Goal: Transaction & Acquisition: Book appointment/travel/reservation

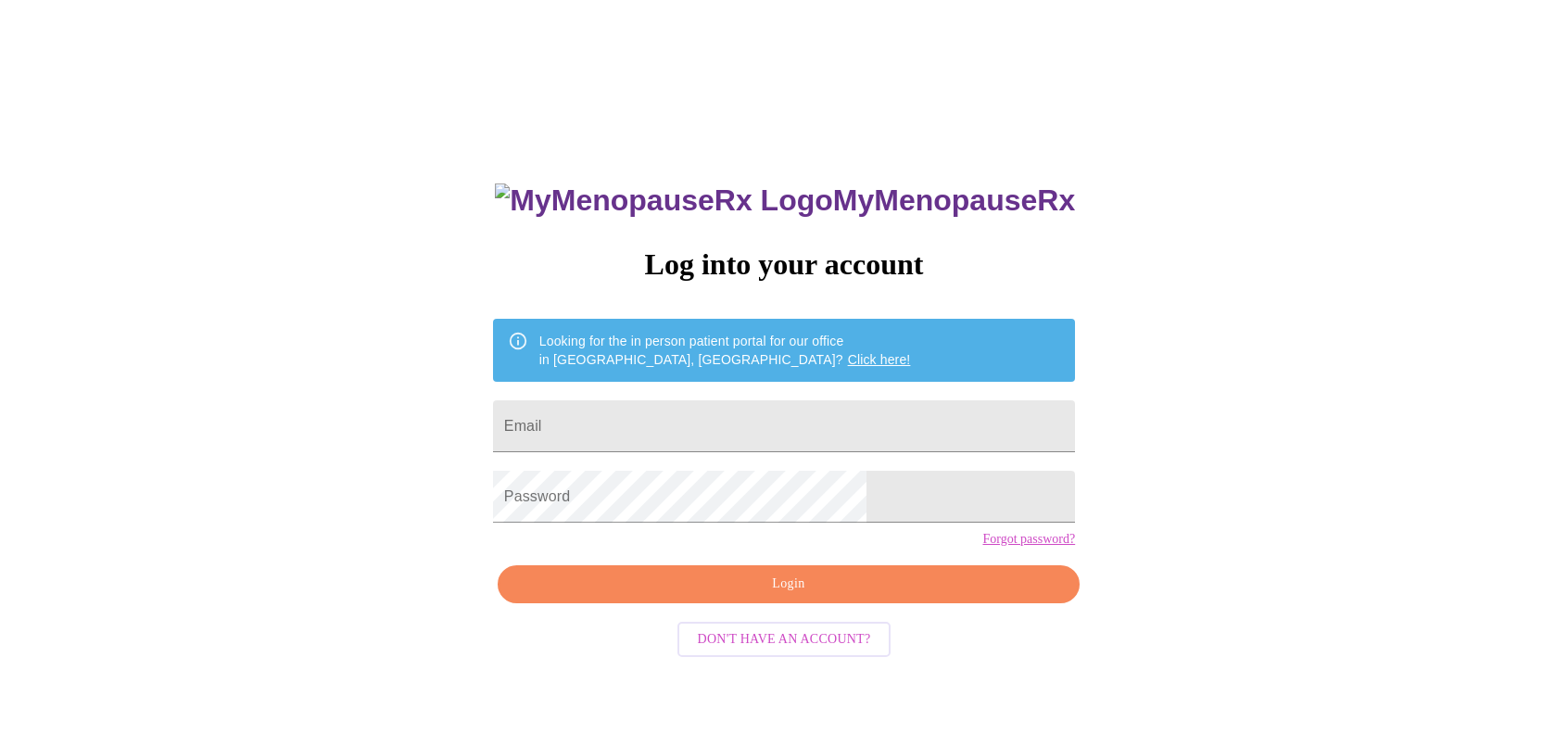
type input "[EMAIL_ADDRESS][DOMAIN_NAME]"
click at [781, 595] on span "Login" at bounding box center [788, 583] width 540 height 23
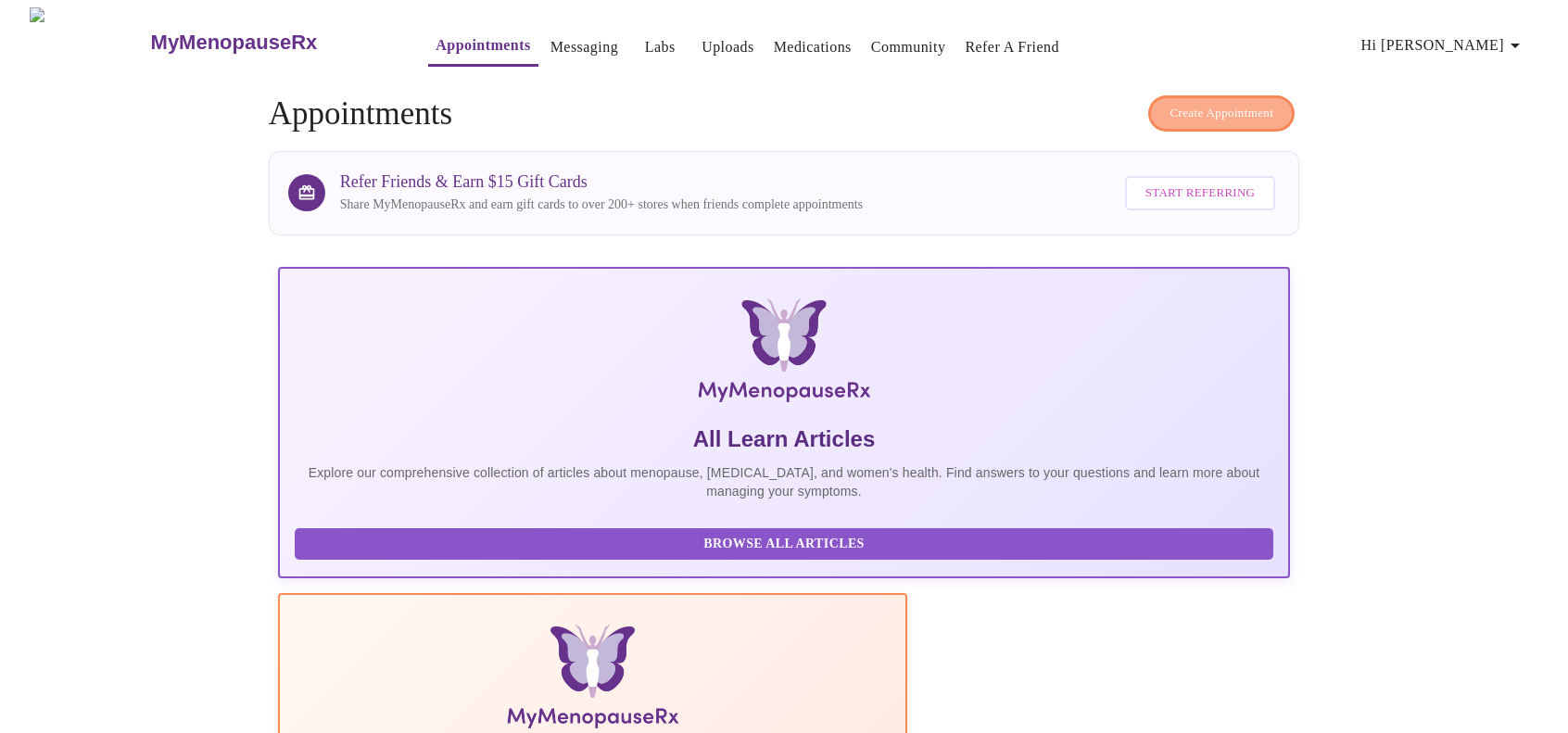
click at [1222, 103] on span "Create Appointment" at bounding box center [1221, 113] width 104 height 21
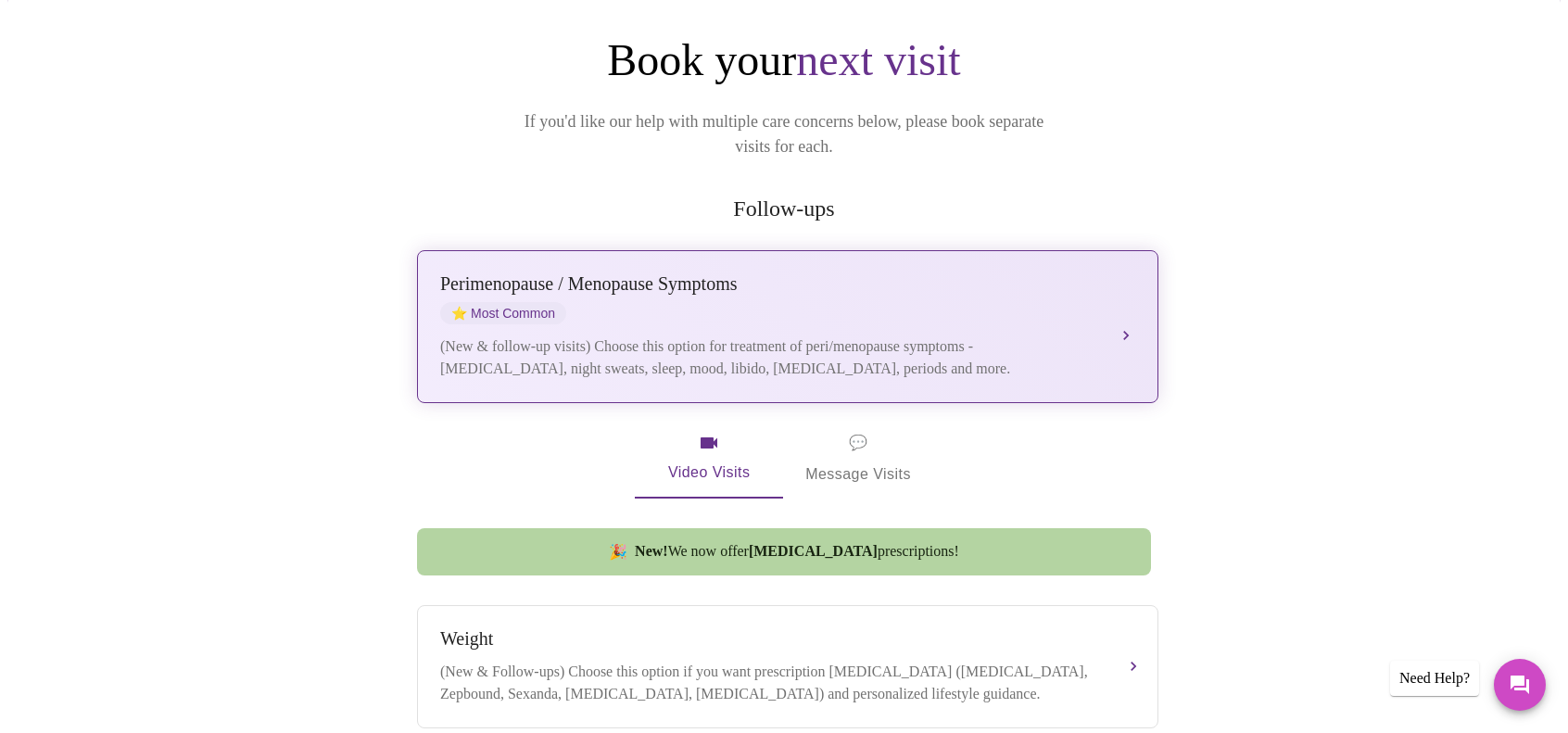
scroll to position [185, 0]
click at [755, 334] on div "(New & follow-up visits) Choose this option for treatment of peri/menopause sym…" at bounding box center [768, 356] width 657 height 45
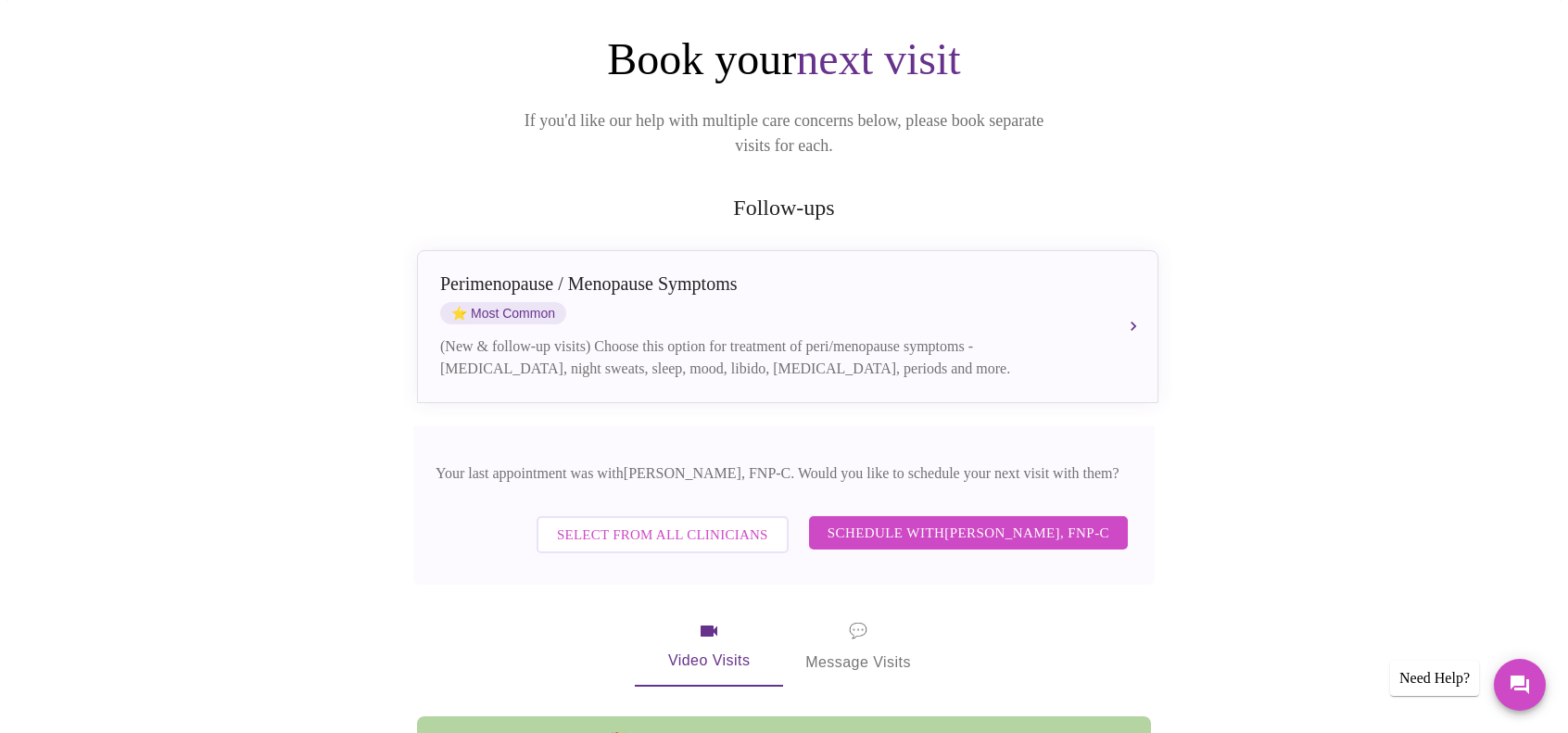
click at [984, 521] on span "Schedule with [PERSON_NAME], FNP-C" at bounding box center [968, 533] width 281 height 24
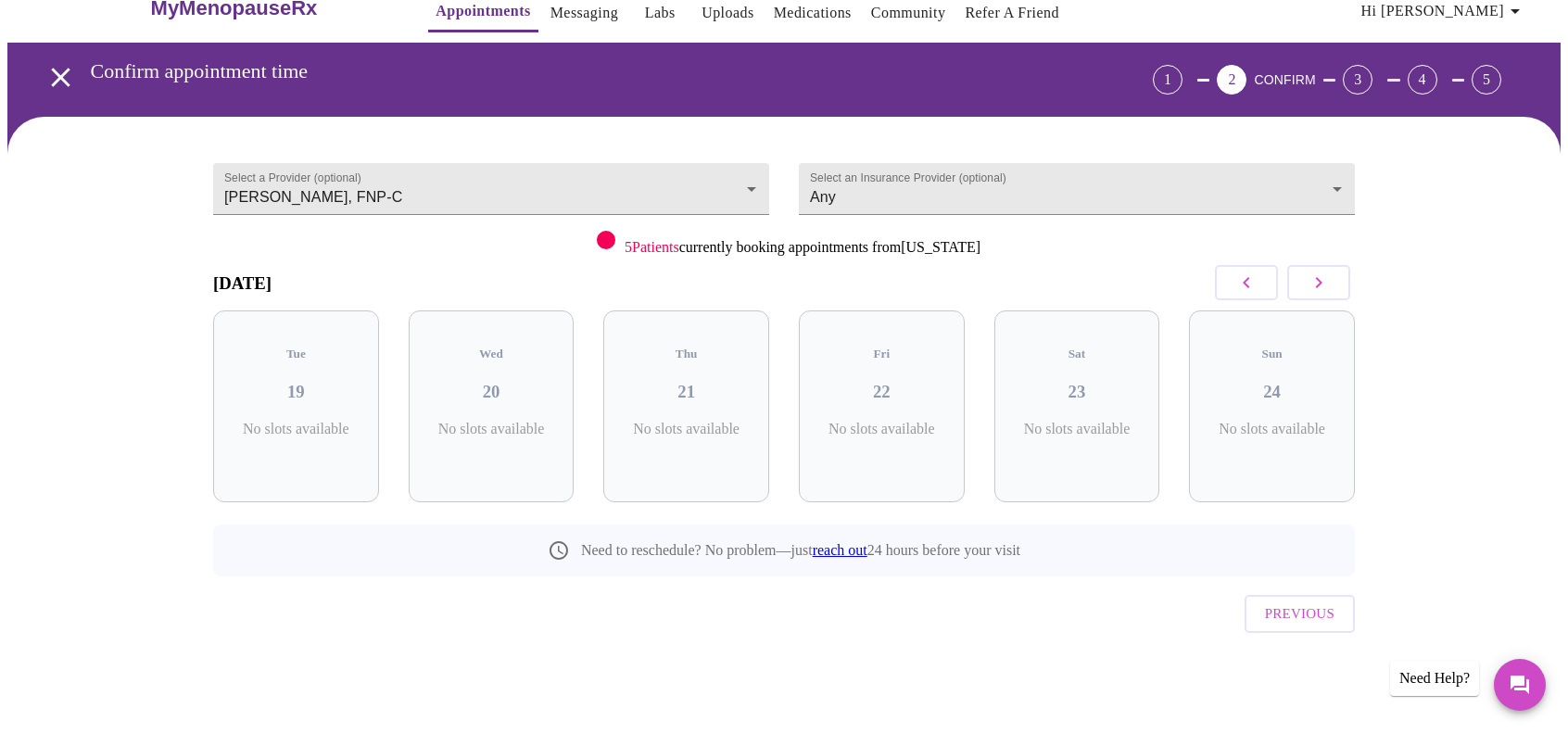
scroll to position [0, 0]
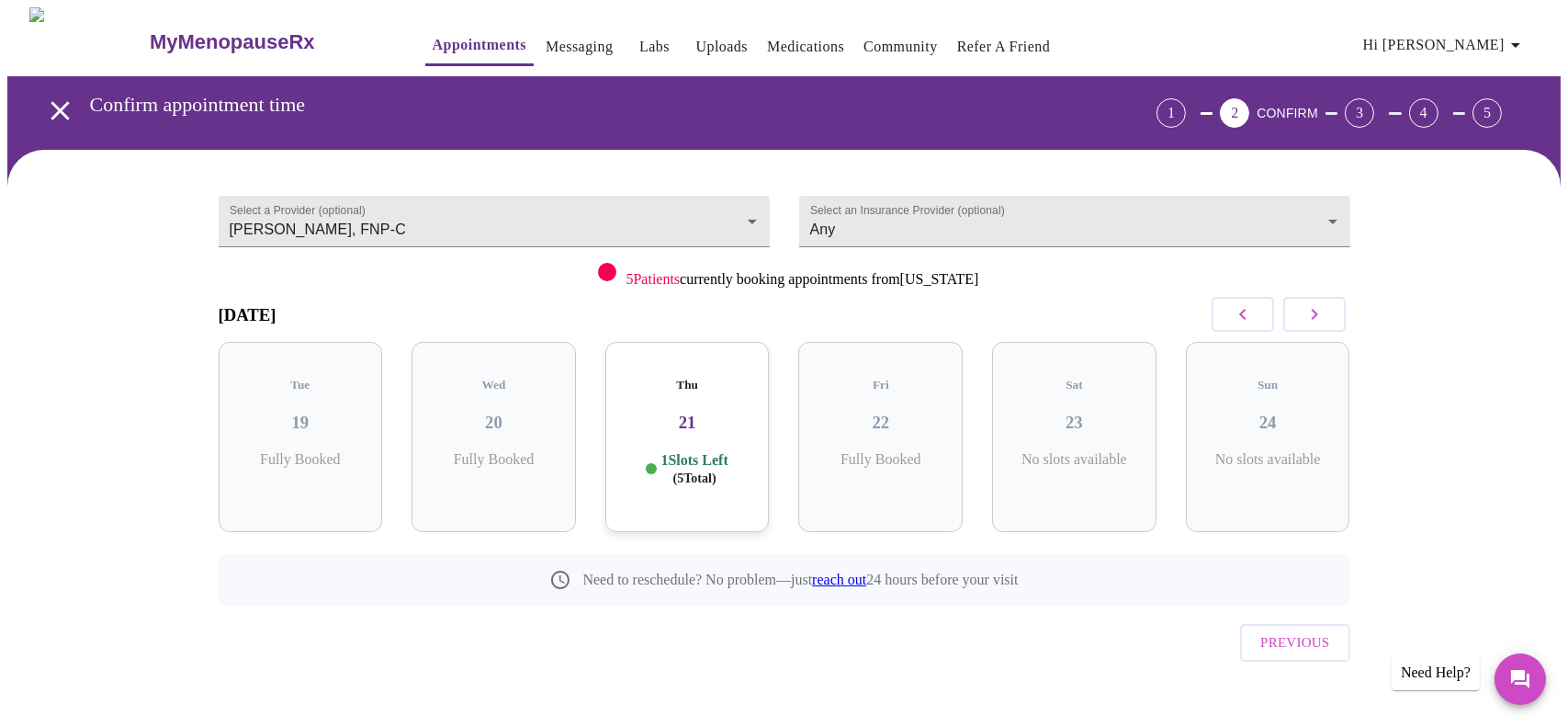
click at [1325, 316] on icon "button" at bounding box center [1315, 315] width 22 height 22
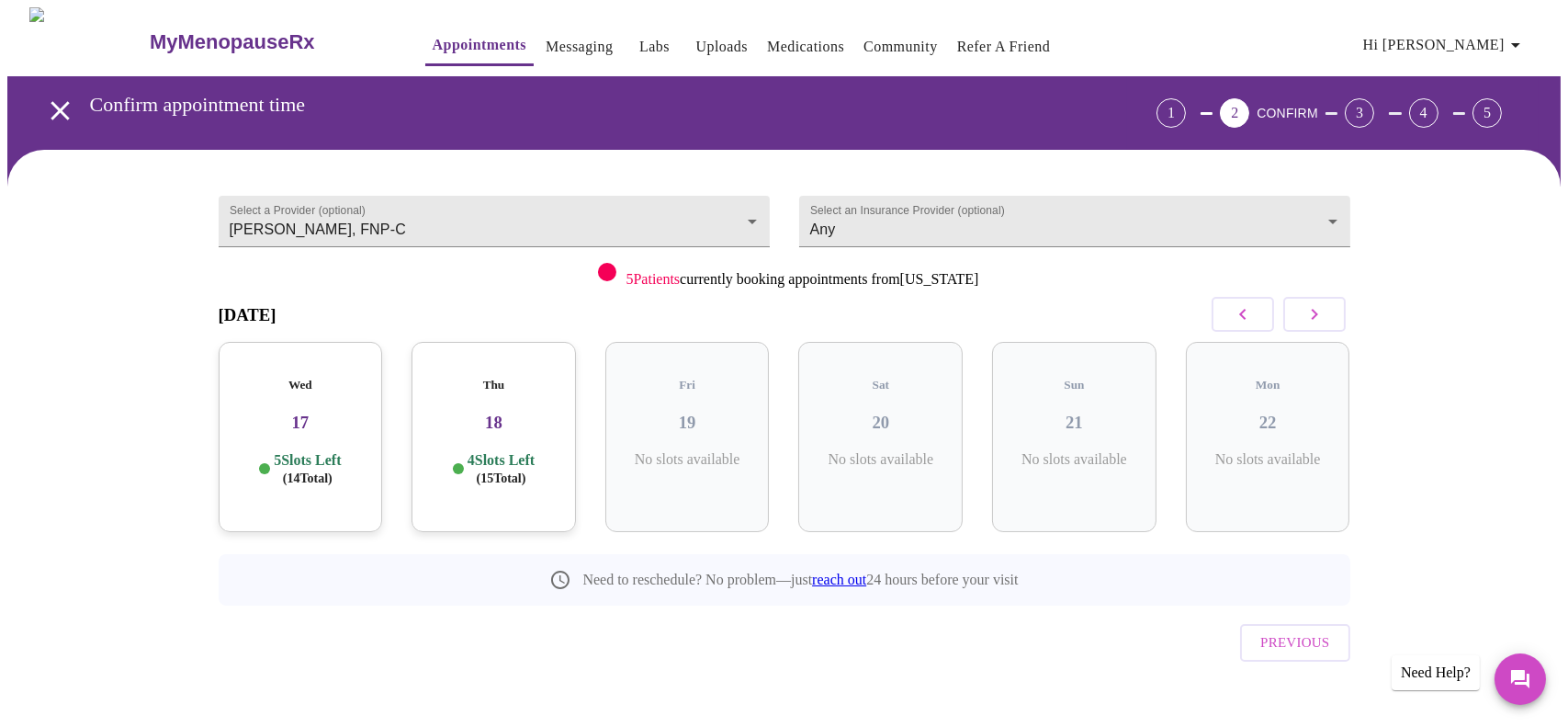
click at [1325, 316] on icon "button" at bounding box center [1315, 315] width 22 height 22
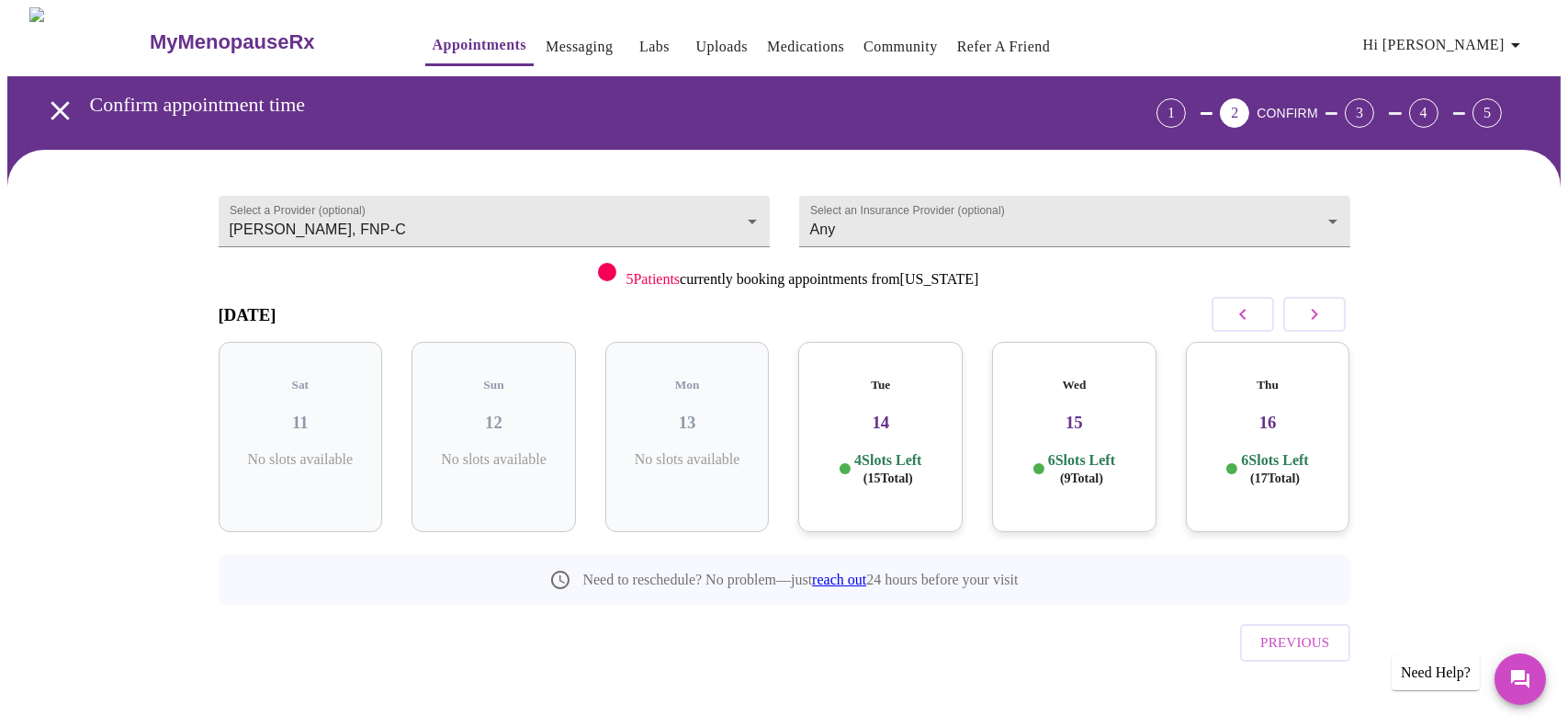
click at [1278, 451] on p "6 Slots Left ( 17 Total)" at bounding box center [1275, 469] width 67 height 36
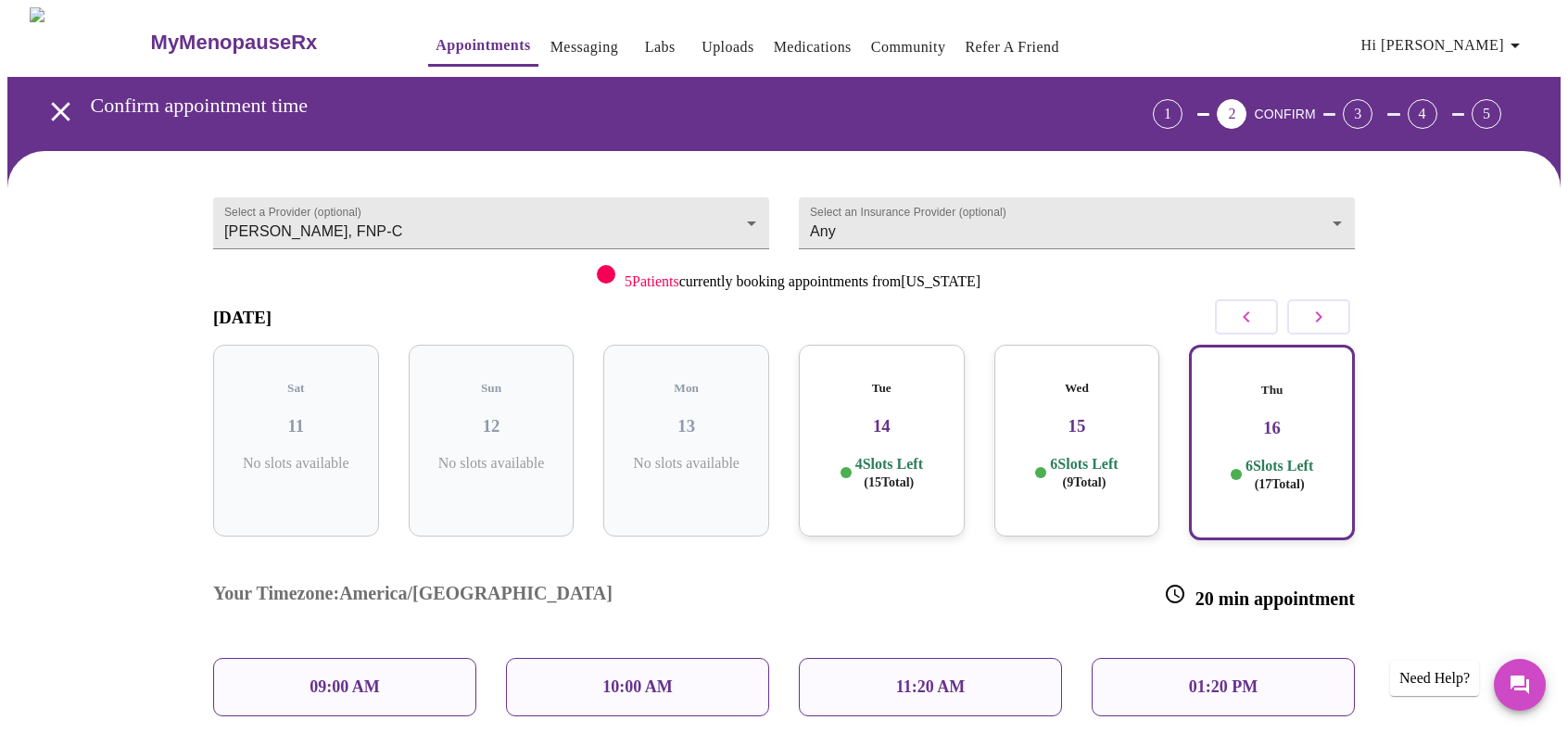
scroll to position [185, 0]
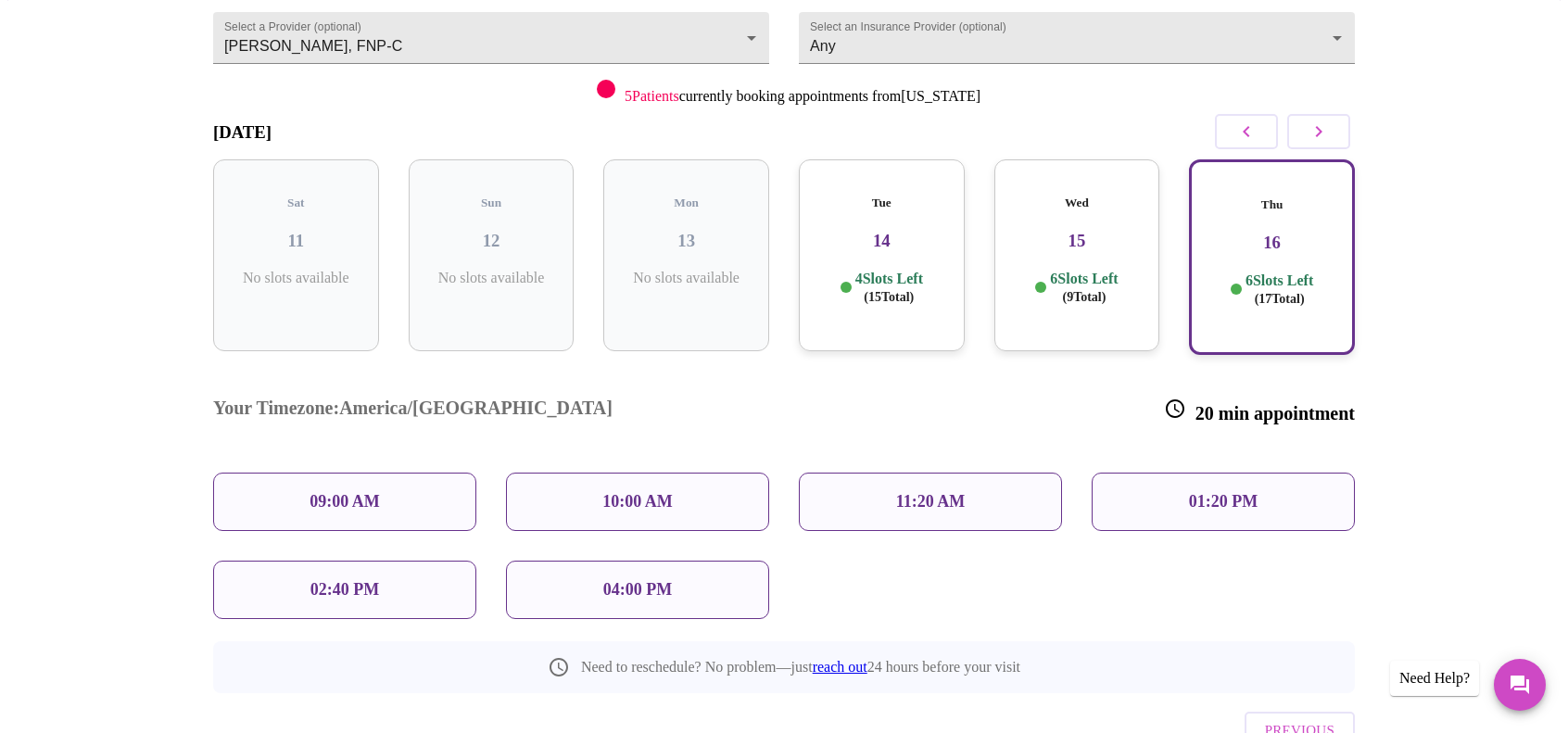
click at [905, 492] on p "11:20 AM" at bounding box center [931, 502] width 70 height 20
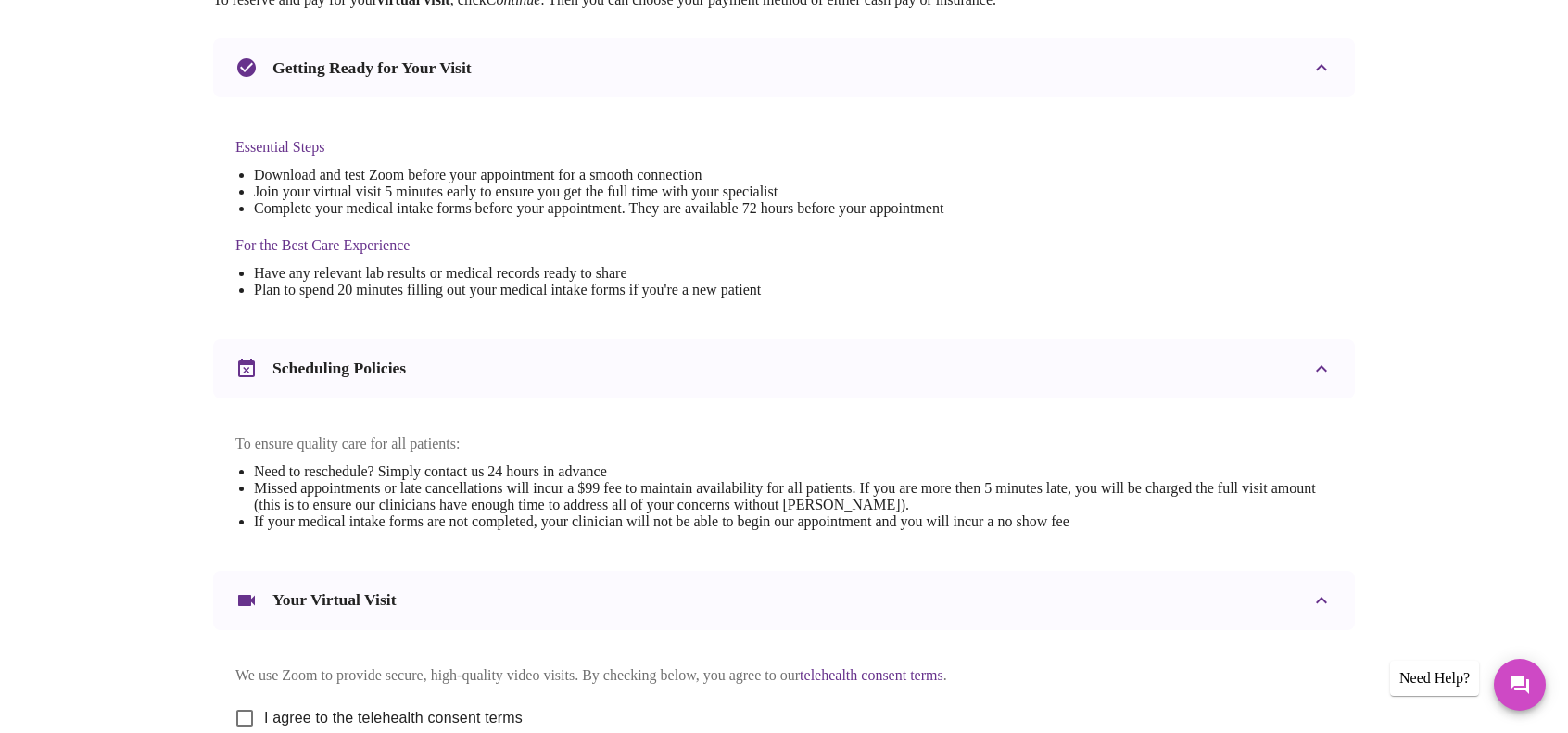
scroll to position [555, 0]
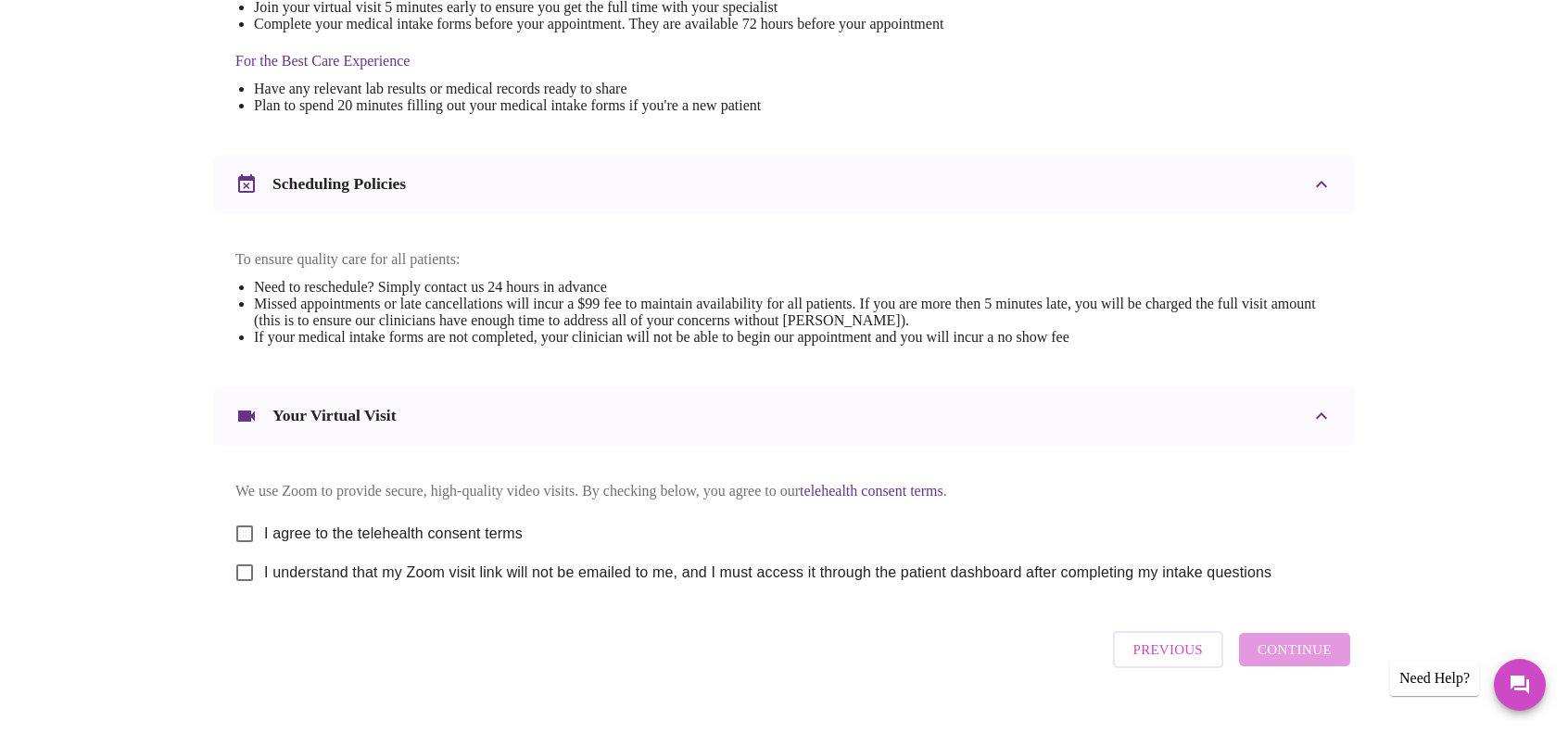
click at [254, 543] on input "I agree to the telehealth consent terms" at bounding box center [244, 533] width 39 height 39
checkbox input "true"
click at [238, 592] on input "I understand that my Zoom visit link will not be emailed to me, and I must acce…" at bounding box center [244, 571] width 39 height 39
checkbox input "true"
click at [1292, 661] on span "Continue" at bounding box center [1294, 649] width 74 height 24
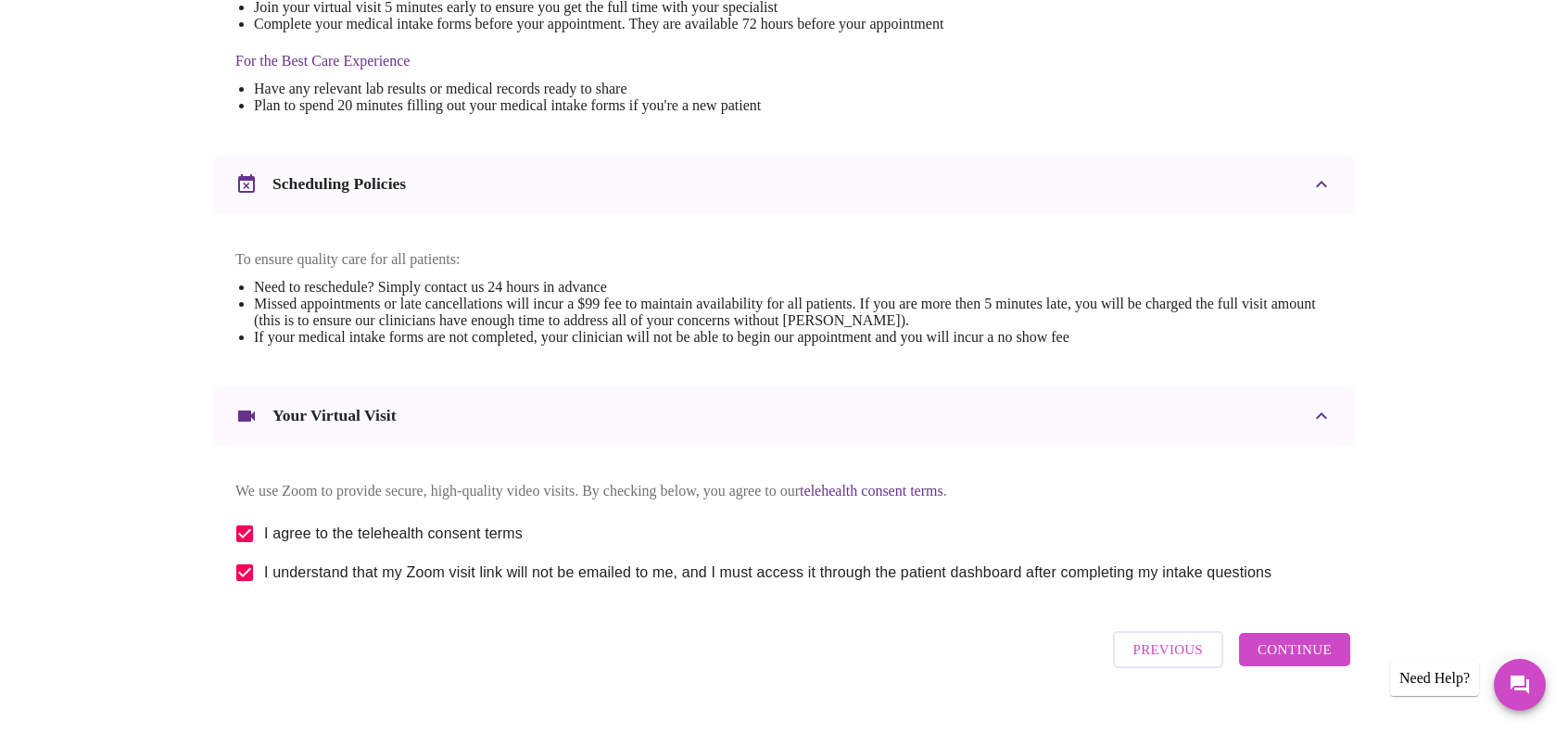
scroll to position [55, 0]
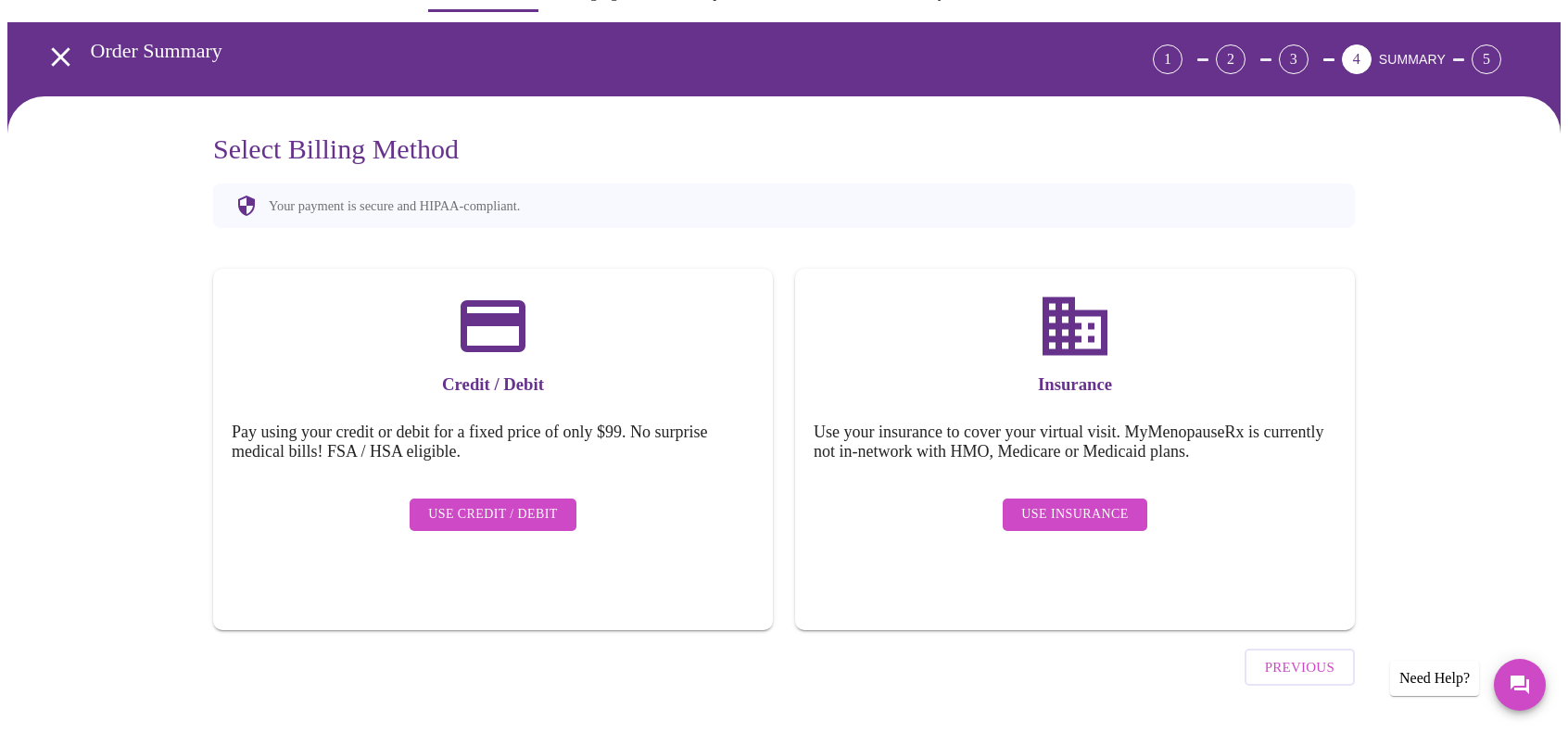
click at [1094, 489] on div "Use Insurance" at bounding box center [1074, 514] width 523 height 51
click at [1068, 503] on span "Use Insurance" at bounding box center [1074, 514] width 107 height 23
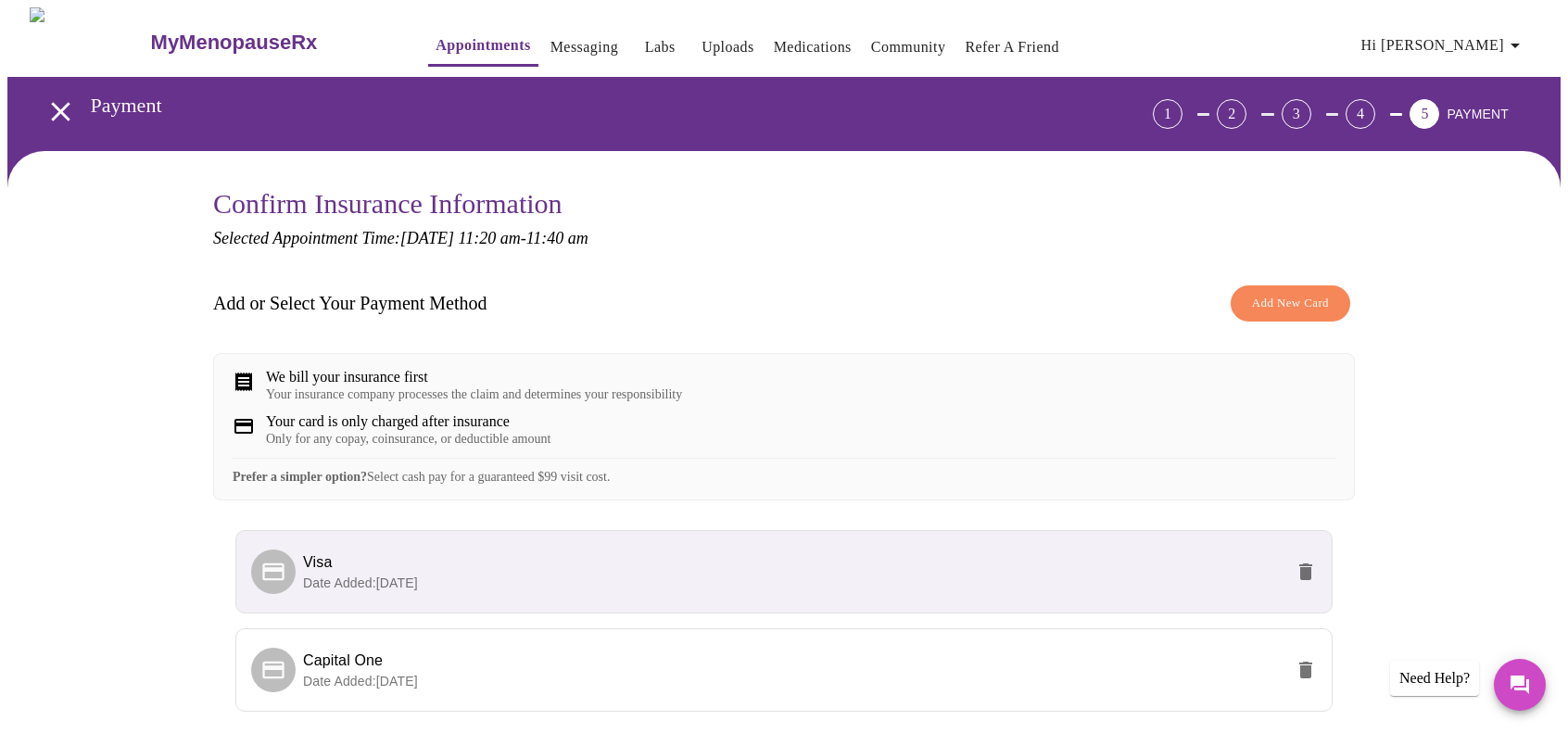
scroll to position [168, 0]
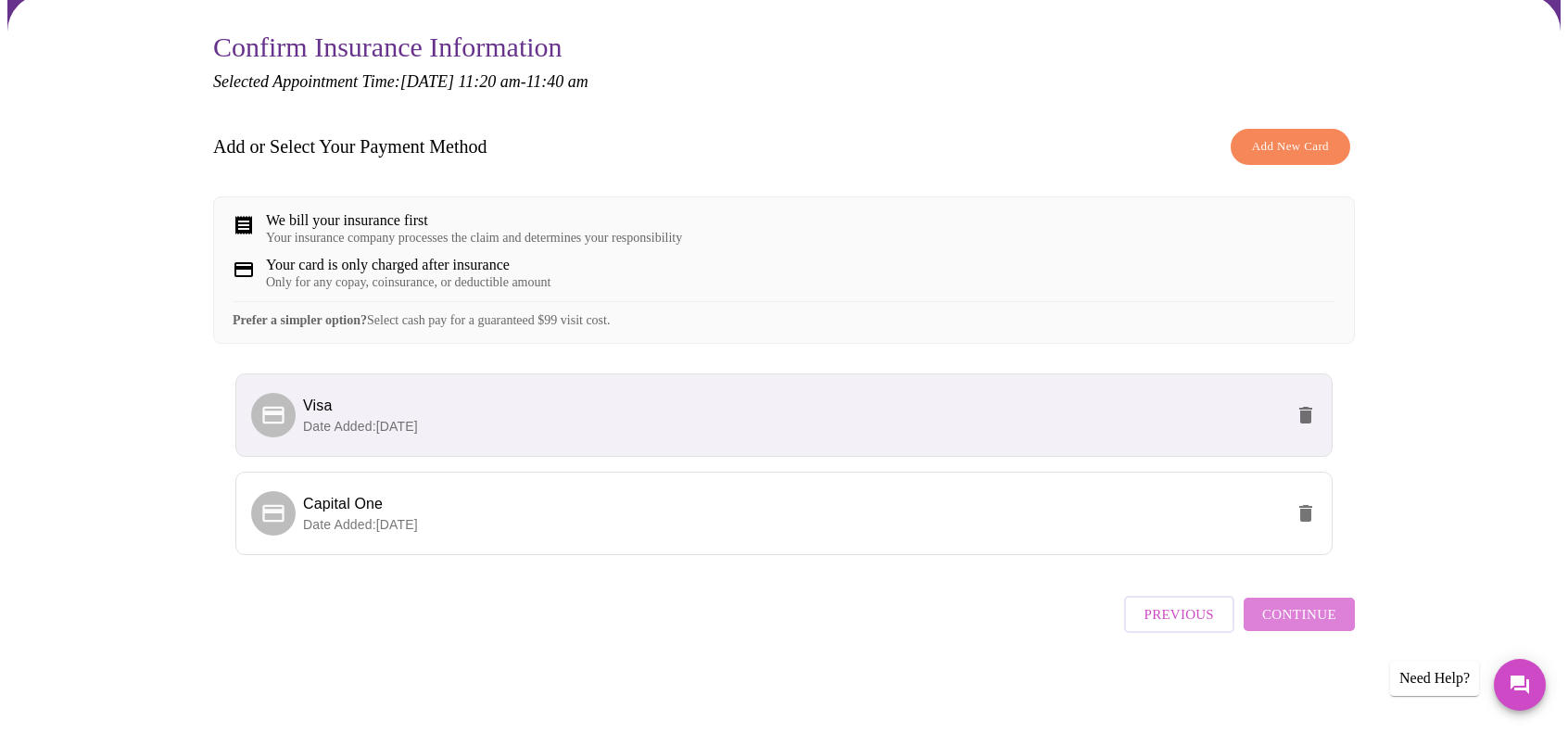
click at [1306, 623] on span "Continue" at bounding box center [1299, 614] width 74 height 24
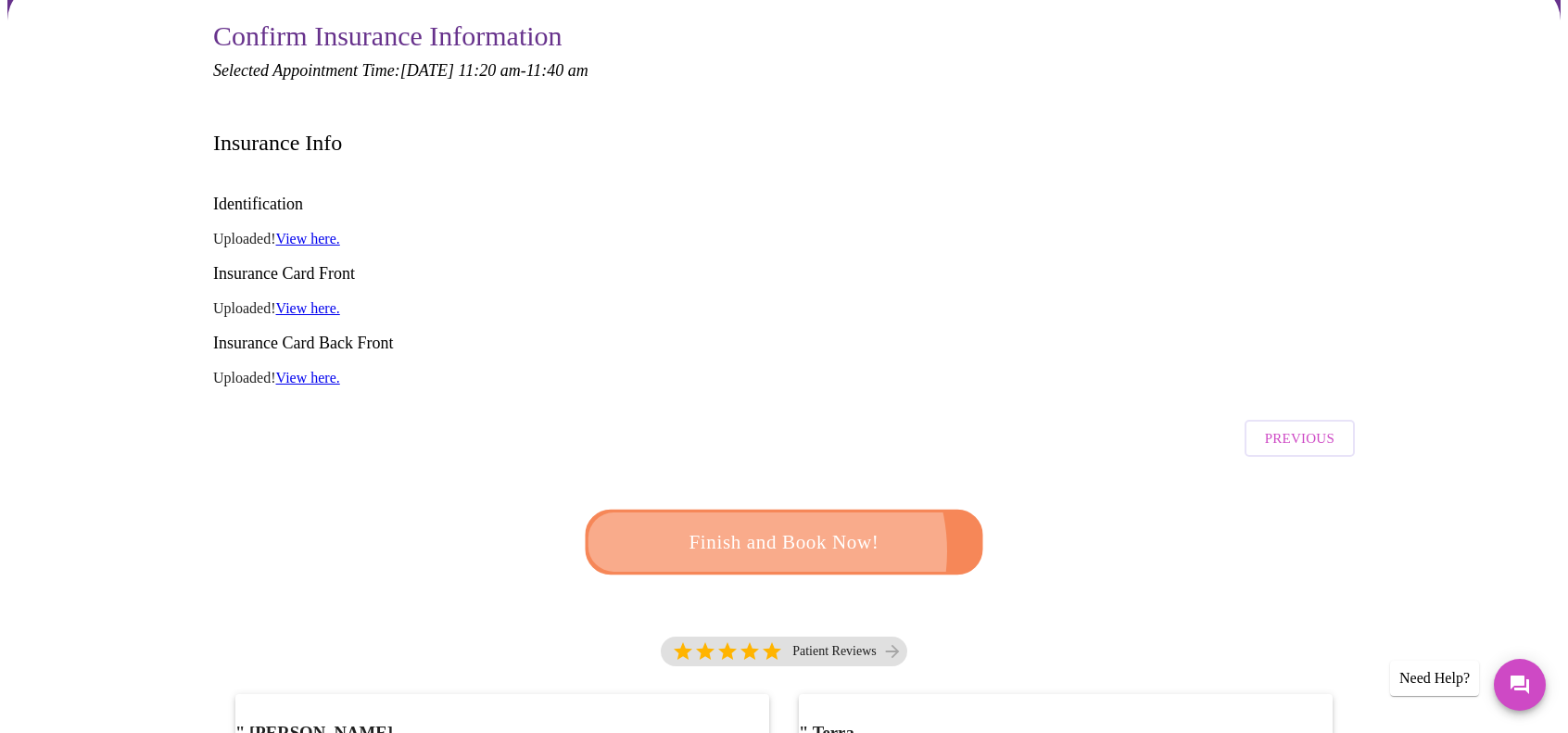
click at [764, 526] on span "Finish and Book Now!" at bounding box center [784, 543] width 343 height 34
